Goal: Task Accomplishment & Management: Manage account settings

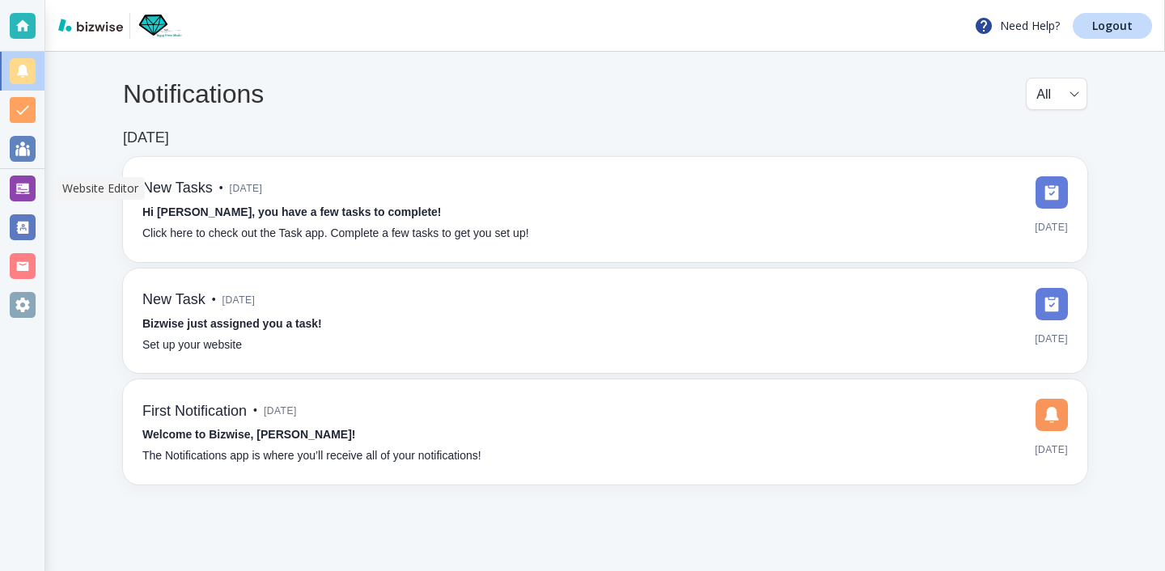
click at [13, 198] on div at bounding box center [23, 189] width 26 height 26
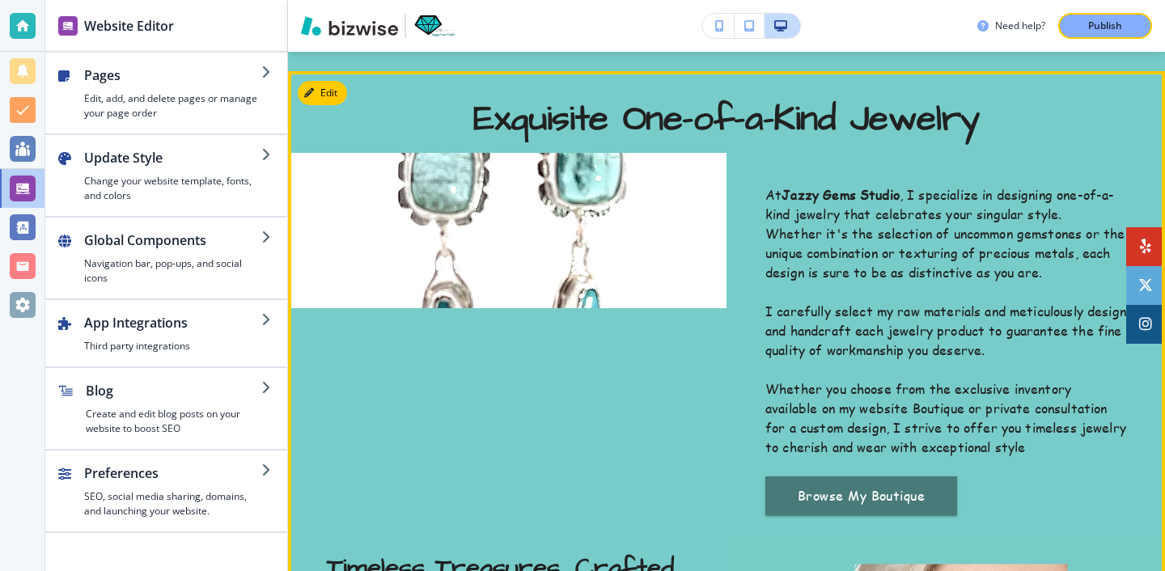
scroll to position [599, 0]
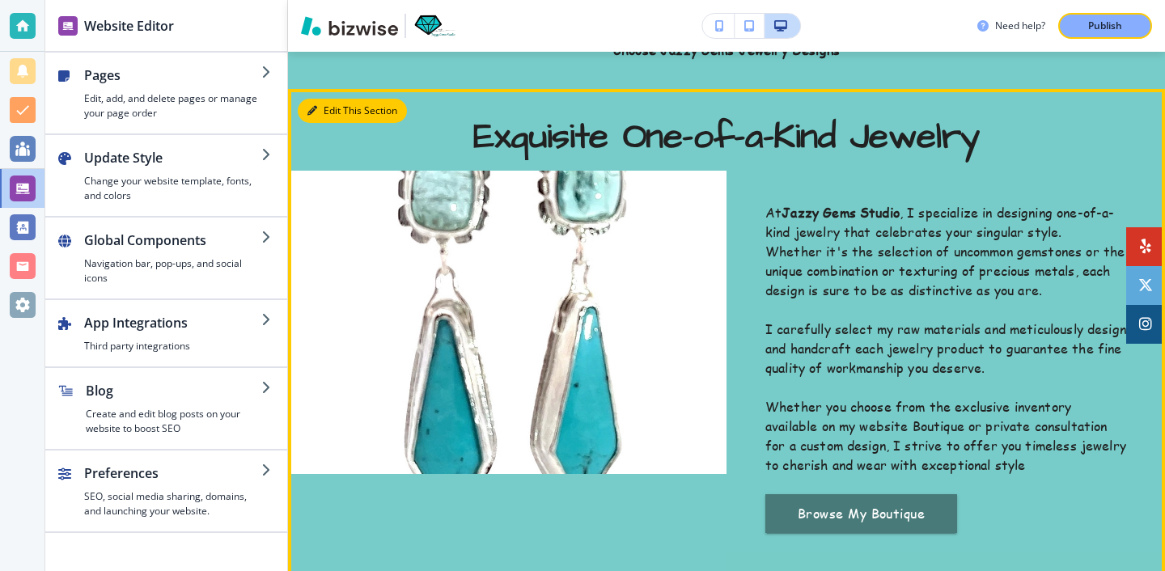
click at [328, 113] on button "Edit This Section" at bounding box center [352, 111] width 109 height 24
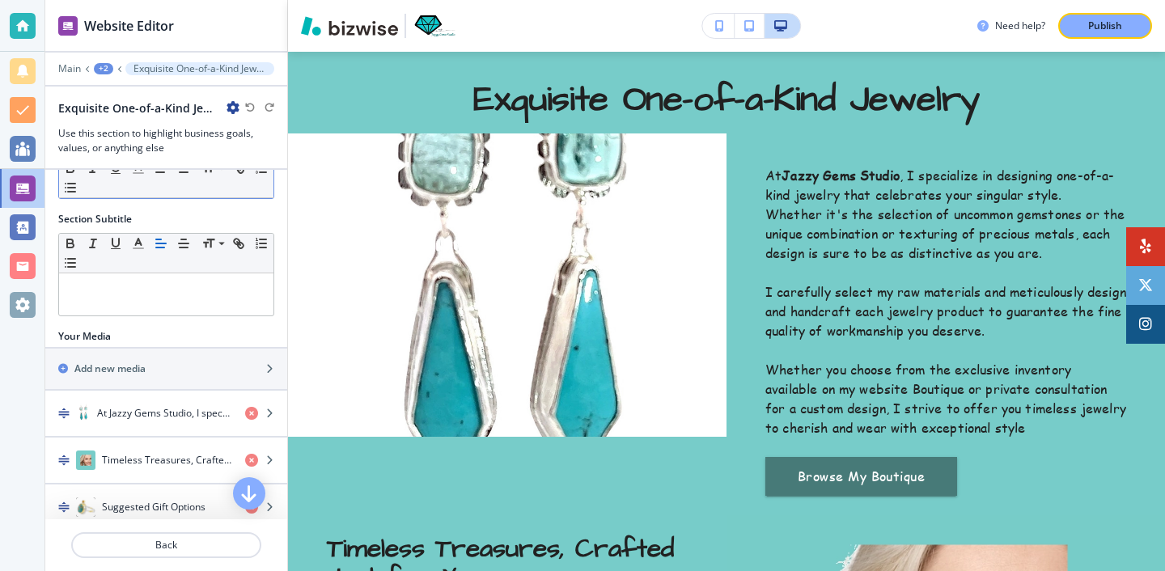
scroll to position [239, 0]
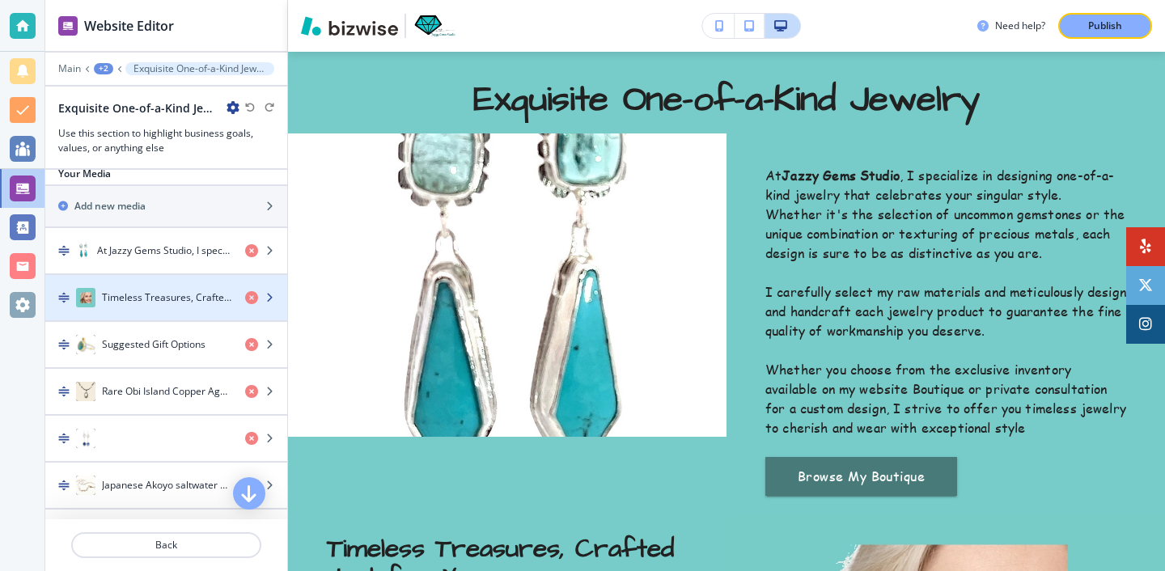
click at [170, 275] on div "button" at bounding box center [166, 281] width 242 height 13
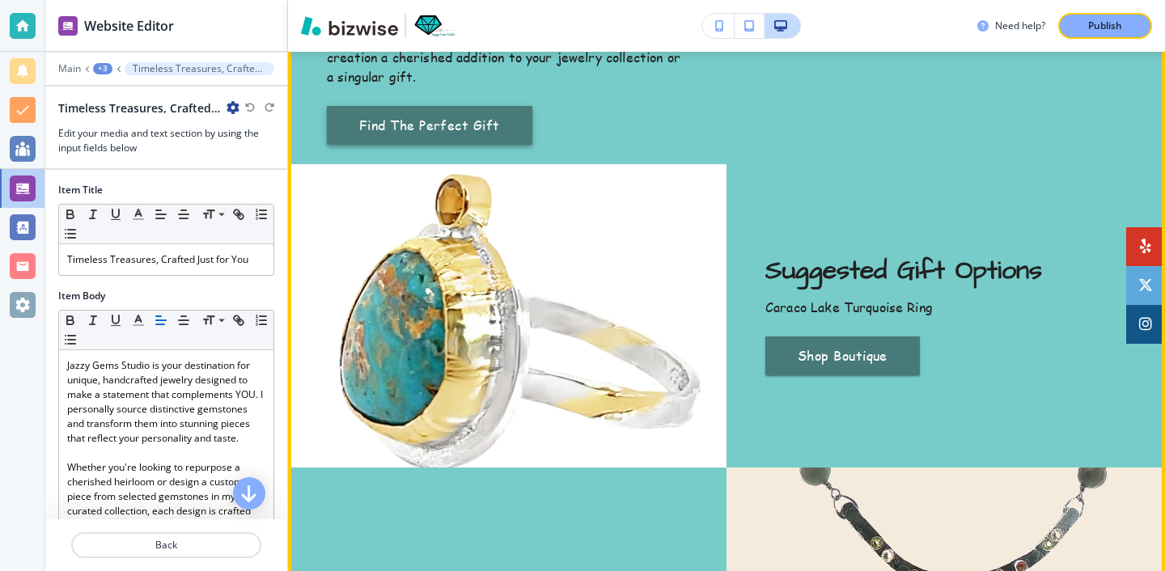
scroll to position [1281, 0]
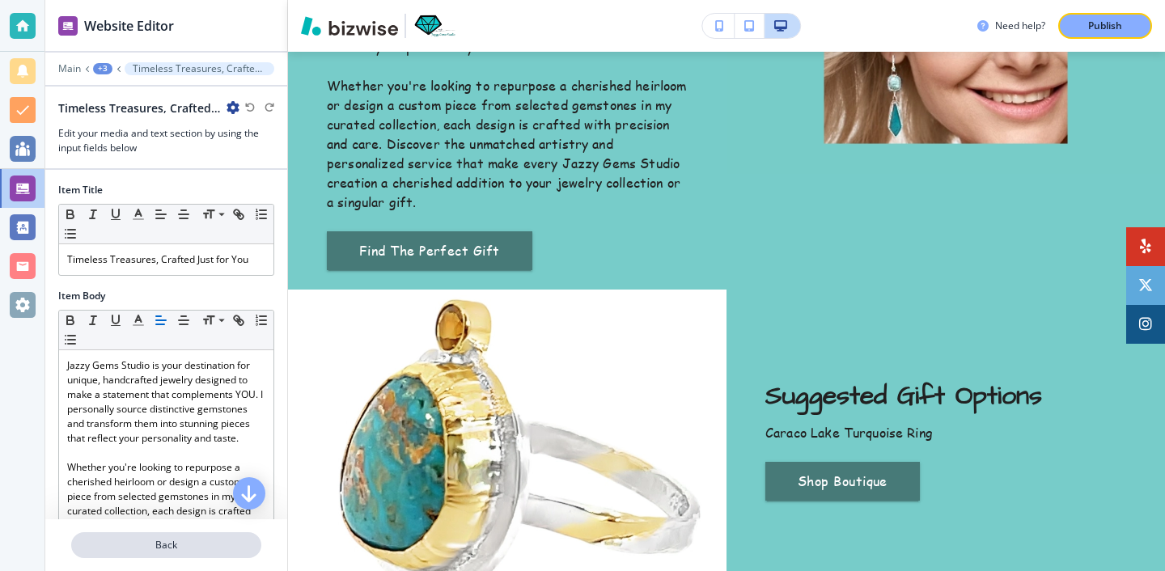
click at [231, 552] on p "Back" at bounding box center [166, 545] width 187 height 15
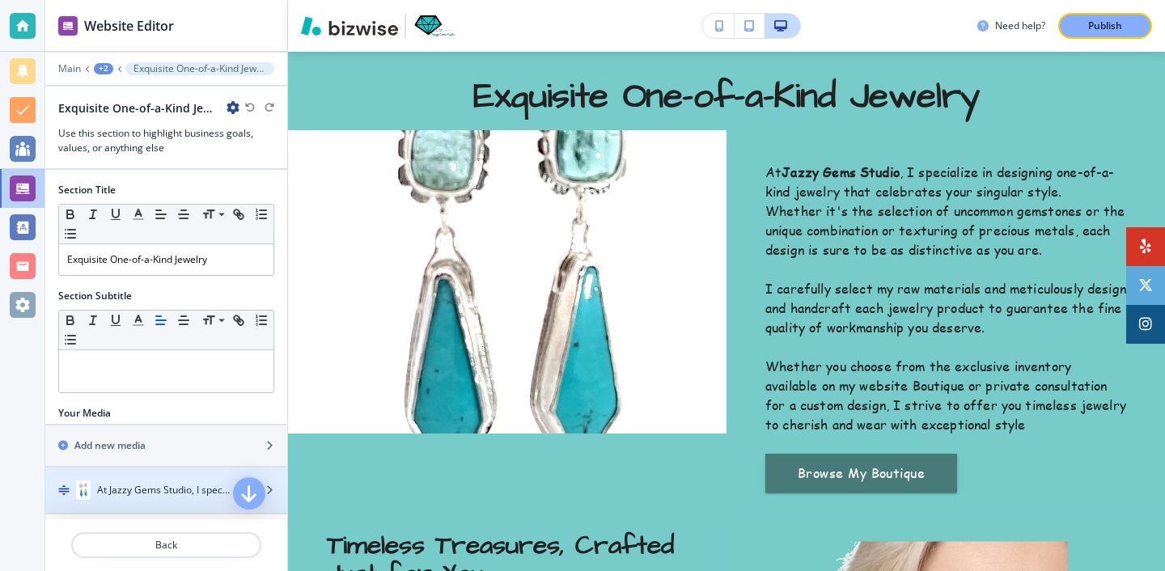
scroll to position [636, 0]
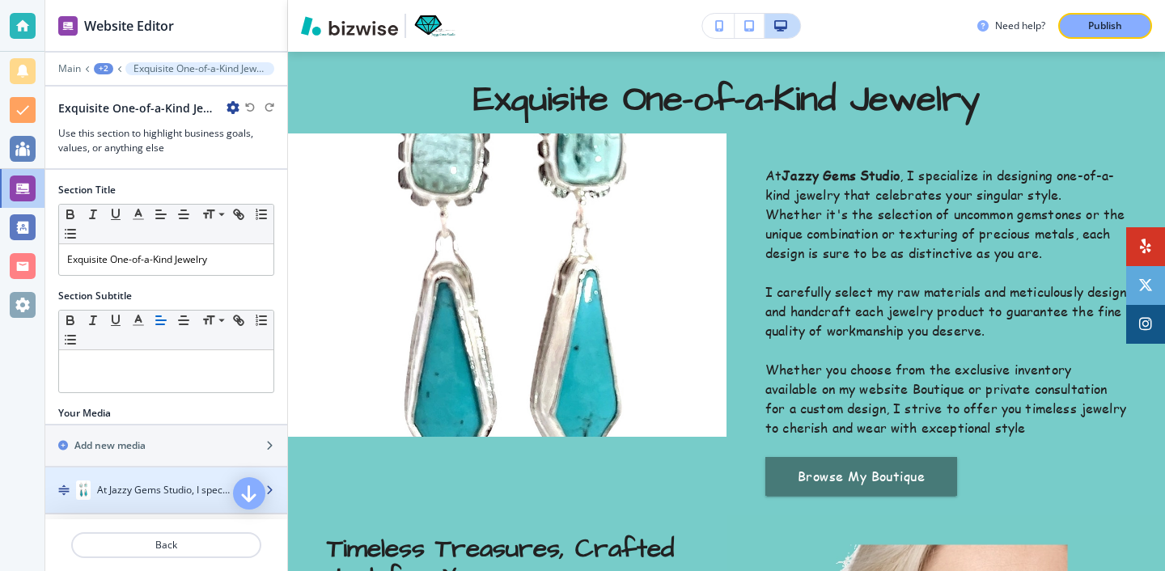
click at [176, 487] on h4 "At Jazzy Gems Studio, I specialize in designing one-of-a-kind jewelry that cele…" at bounding box center [164, 490] width 135 height 15
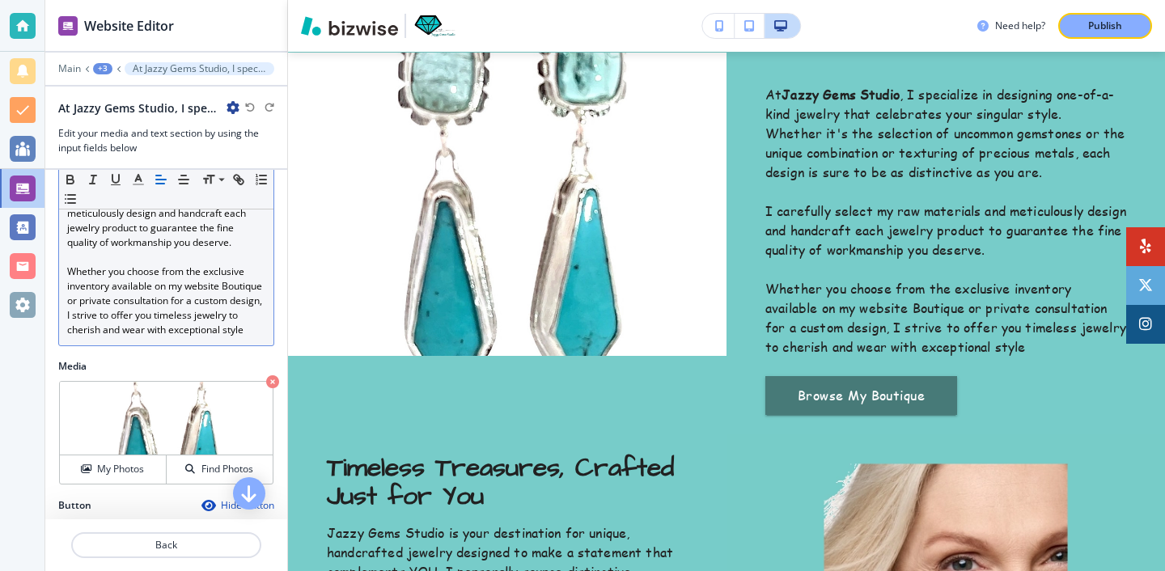
scroll to position [422, 0]
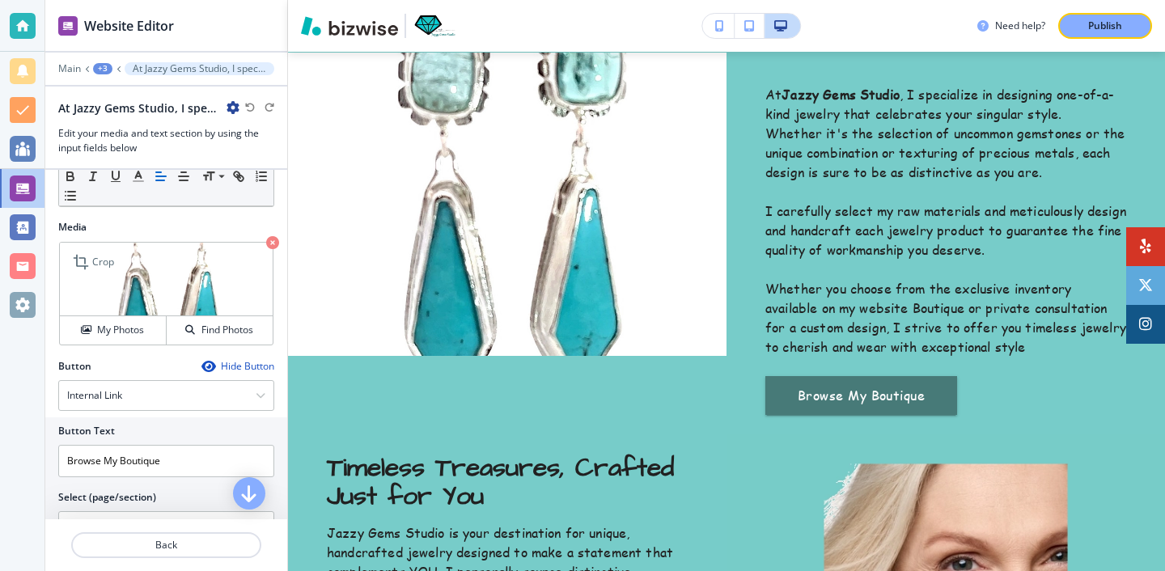
click at [155, 316] on div "My Photos Find Photos" at bounding box center [166, 330] width 213 height 29
click at [94, 269] on p "Crop" at bounding box center [103, 262] width 22 height 15
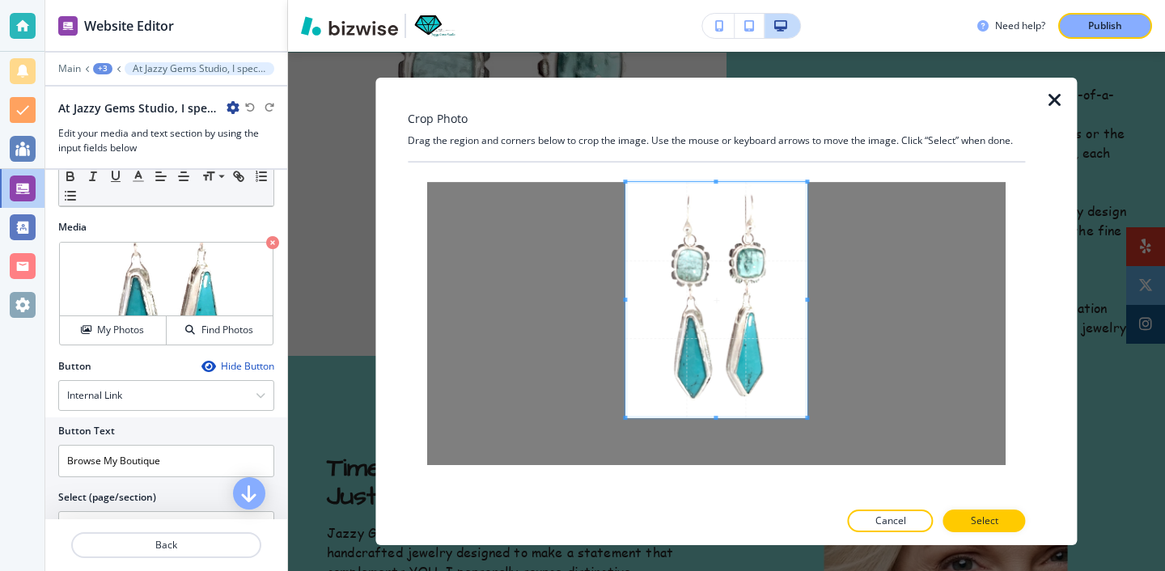
click at [673, 292] on span at bounding box center [715, 299] width 181 height 235
click at [1002, 523] on button "Select" at bounding box center [984, 521] width 83 height 23
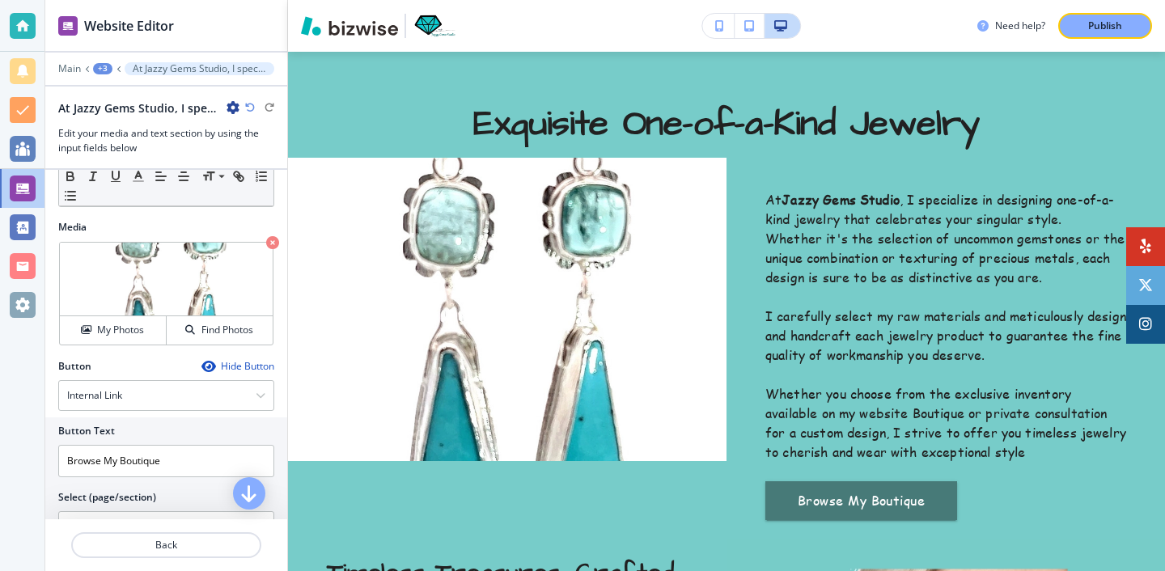
scroll to position [637, 0]
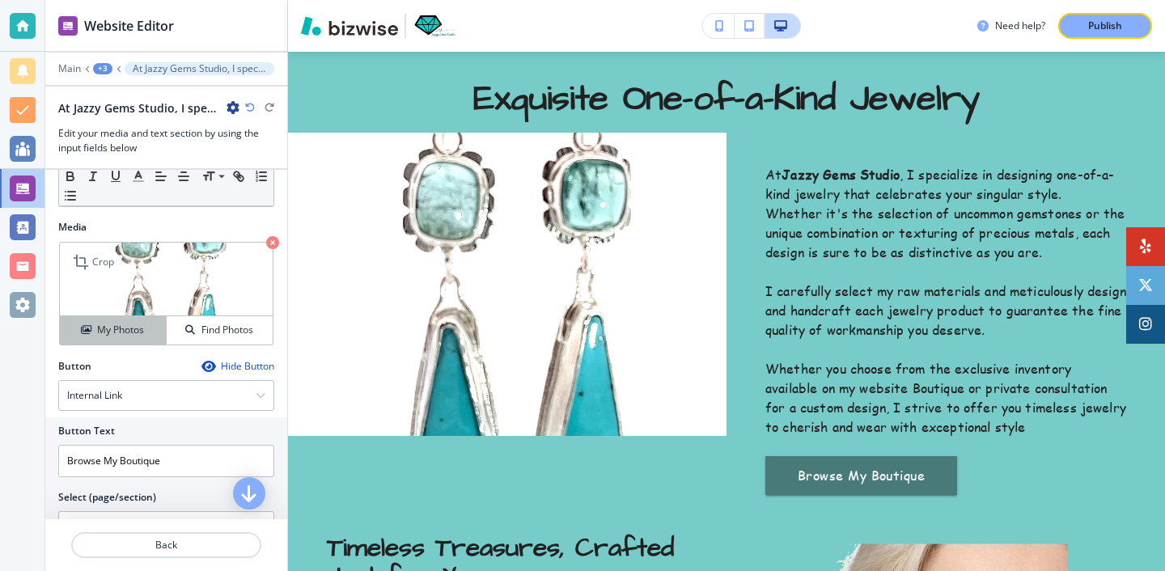
click at [95, 326] on div "My Photos" at bounding box center [113, 330] width 106 height 15
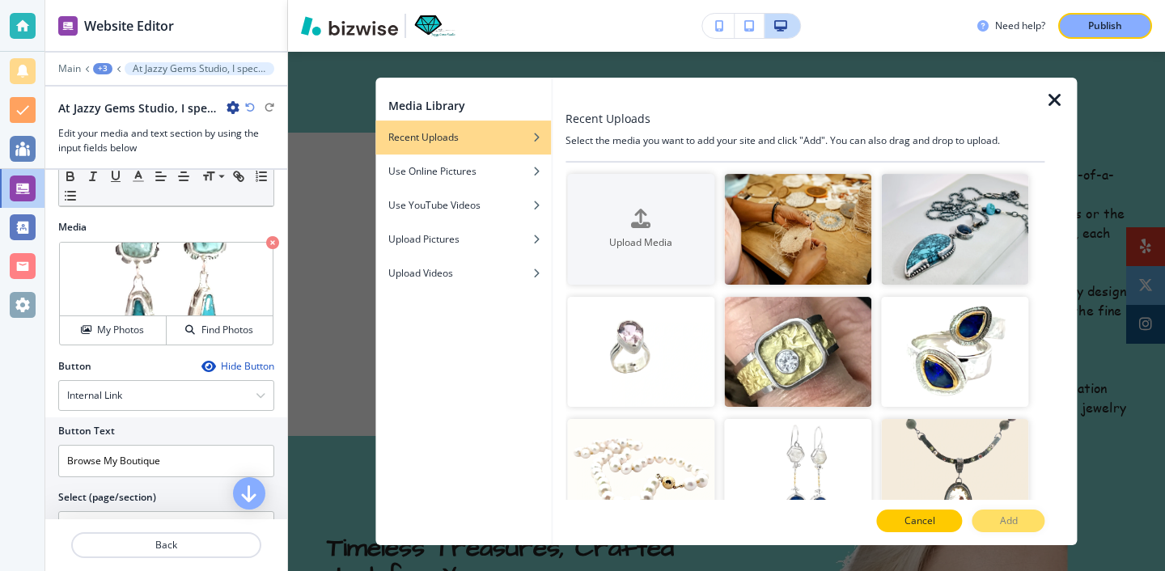
click at [930, 513] on button "Cancel" at bounding box center [920, 521] width 86 height 23
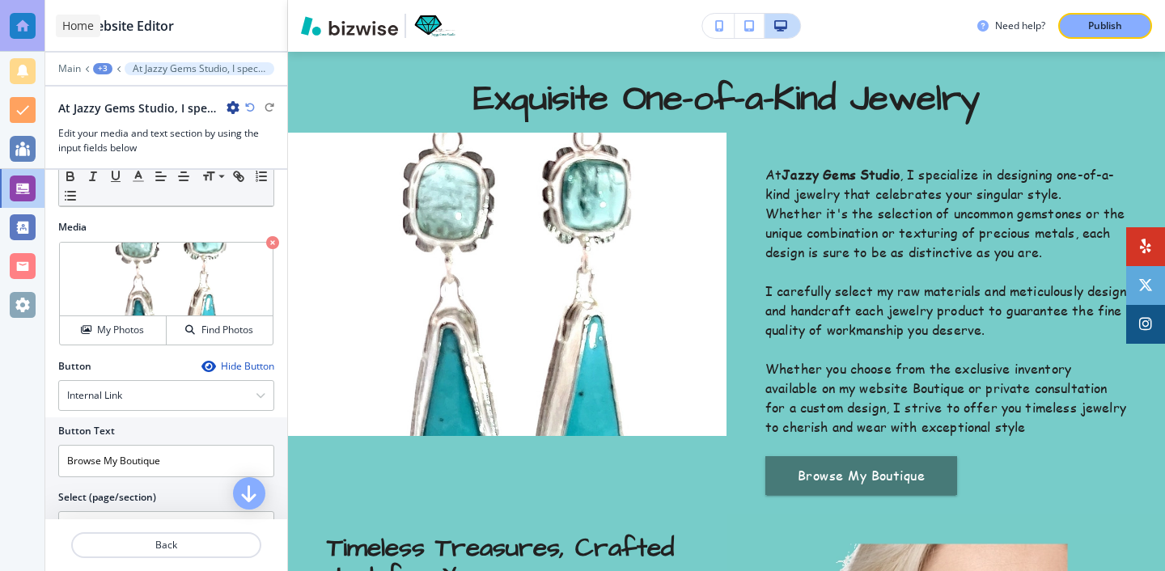
click at [31, 40] on div at bounding box center [22, 26] width 44 height 52
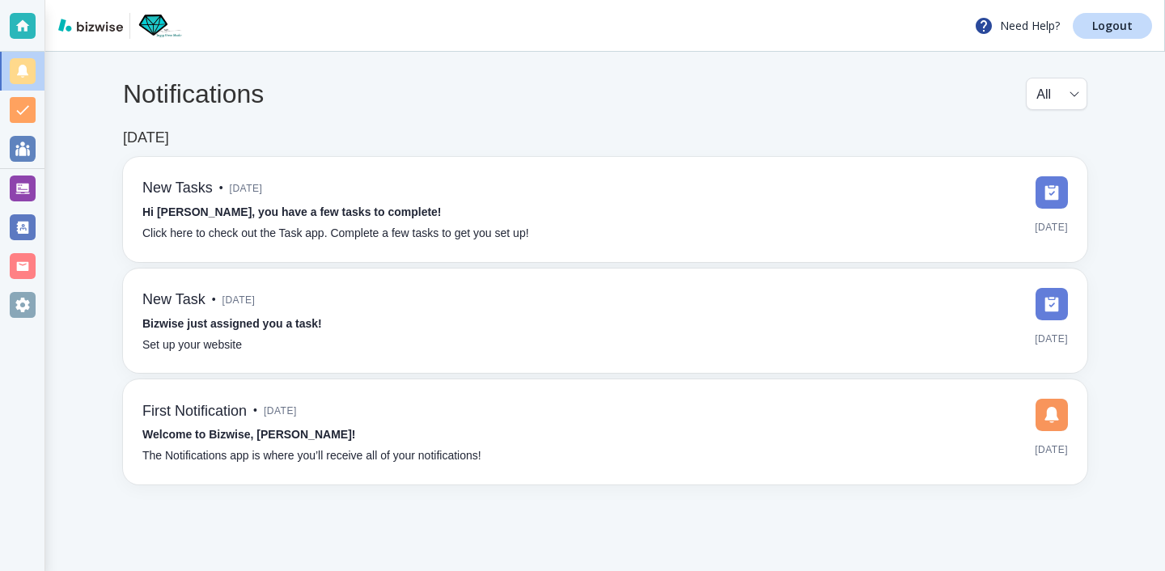
click at [1088, 40] on div "Need Help? Logout" at bounding box center [605, 26] width 1120 height 52
click at [1092, 32] on link "Logout" at bounding box center [1112, 26] width 79 height 26
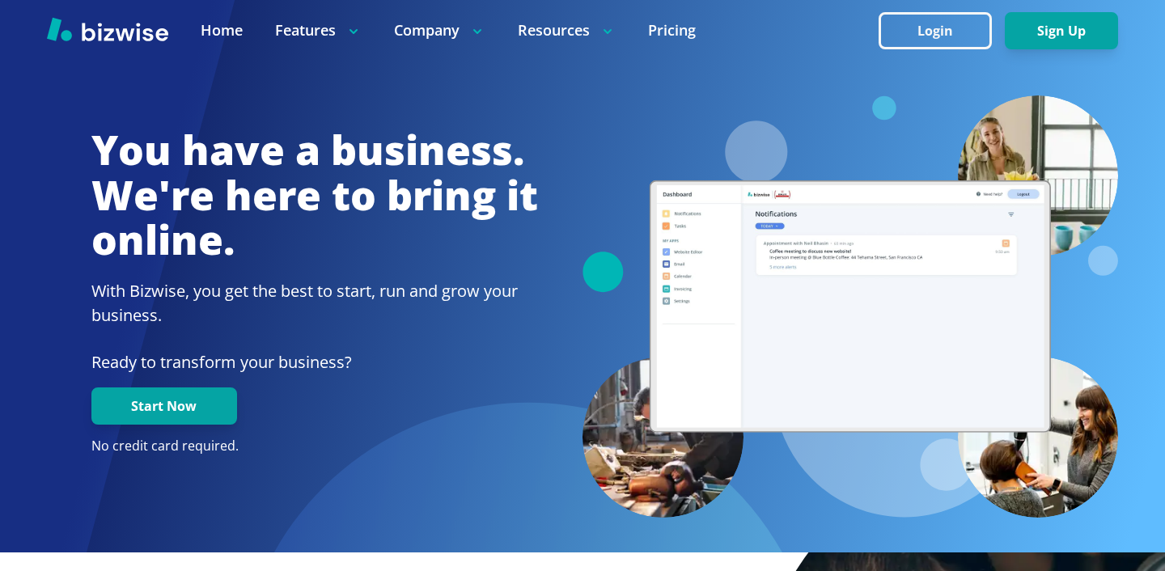
click at [936, 56] on div at bounding box center [582, 30] width 1165 height 61
click at [936, 36] on button "Login" at bounding box center [935, 30] width 113 height 37
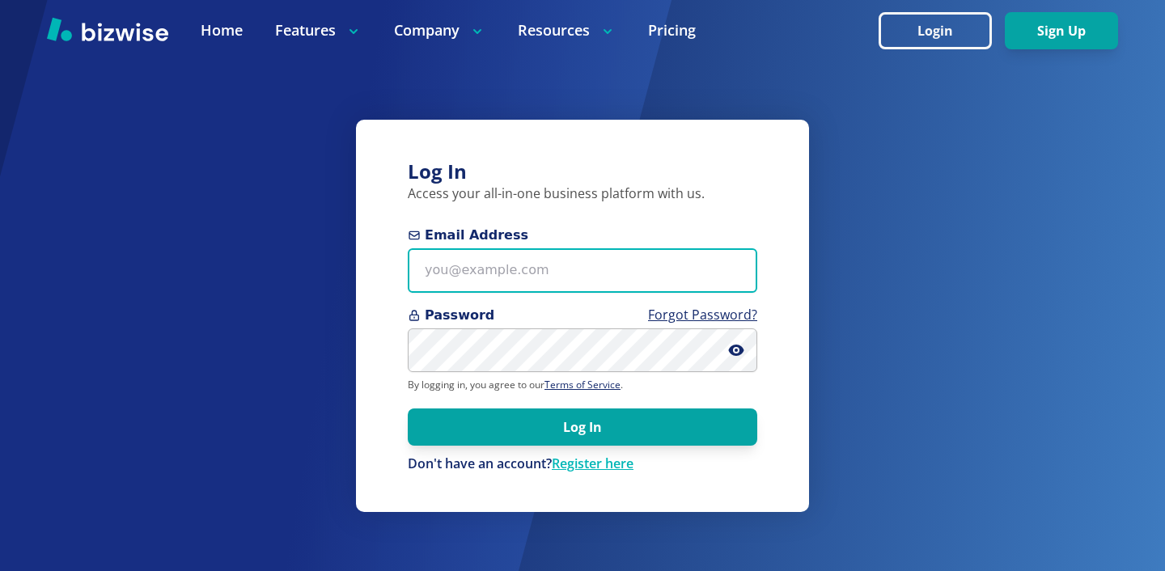
click at [621, 278] on input "Email Address" at bounding box center [582, 270] width 349 height 44
paste input "fireandelectric8@gmail.com"
type input "fireandelectric8@gmail.com"
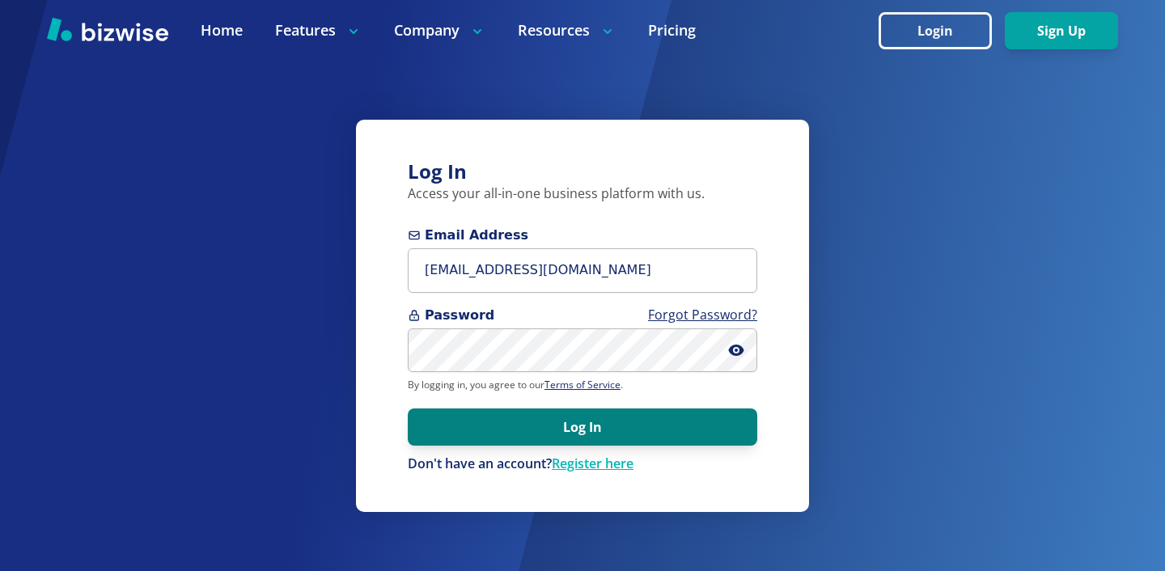
click at [579, 422] on button "Log In" at bounding box center [582, 427] width 349 height 37
